Goal: Navigation & Orientation: Find specific page/section

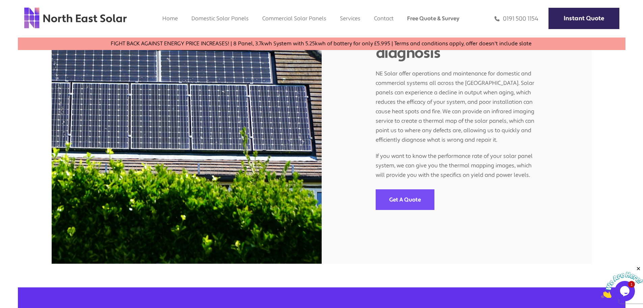
scroll to position [558, 0]
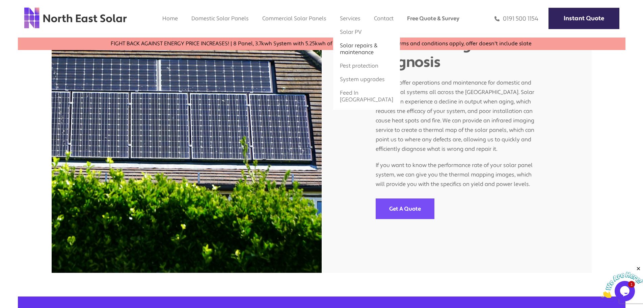
click at [352, 47] on link "Solar repairs & maintenance" at bounding box center [358, 49] width 37 height 14
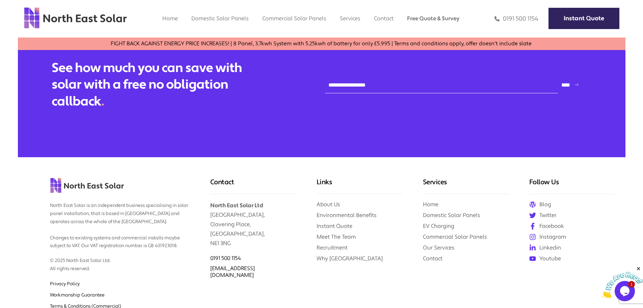
scroll to position [761, 0]
